Goal: Task Accomplishment & Management: Manage account settings

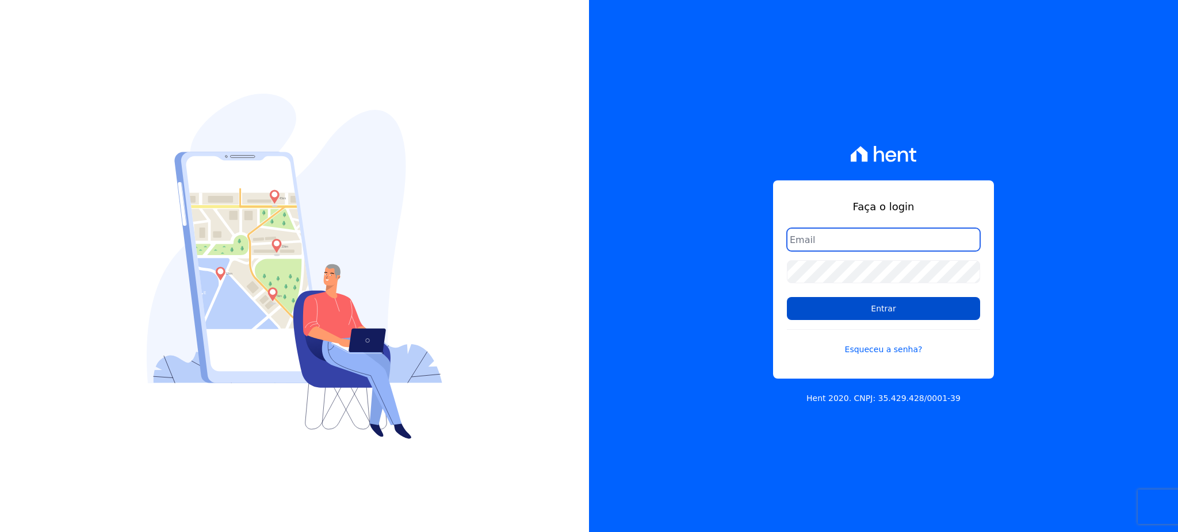
type input "[EMAIL_ADDRESS][PERSON_NAME][DOMAIN_NAME]"
click at [932, 317] on input "Entrar" at bounding box center [883, 308] width 193 height 23
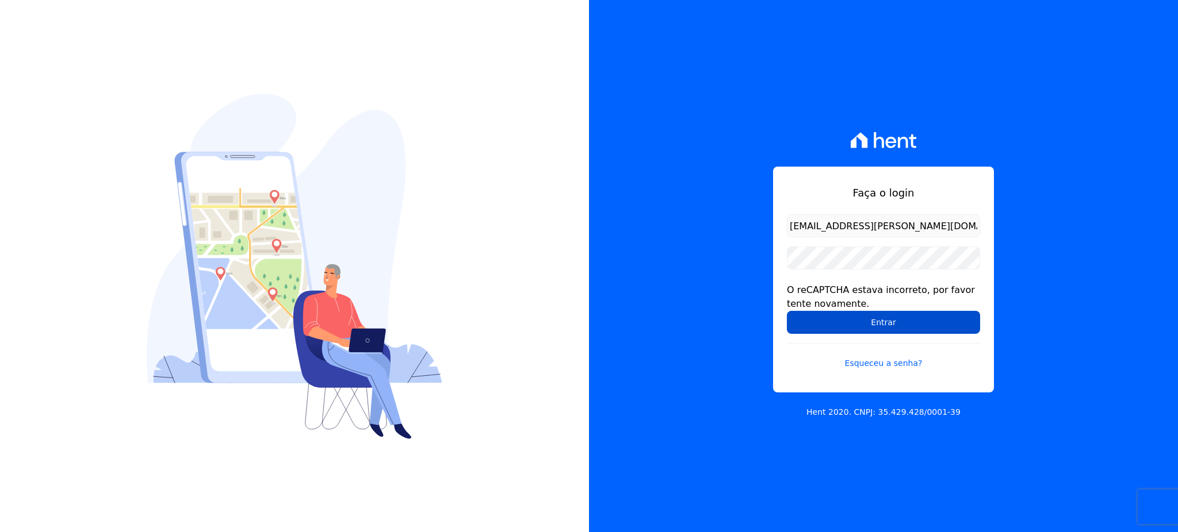
click at [892, 328] on input "Entrar" at bounding box center [883, 322] width 193 height 23
click at [847, 325] on input "Entrar" at bounding box center [883, 322] width 193 height 23
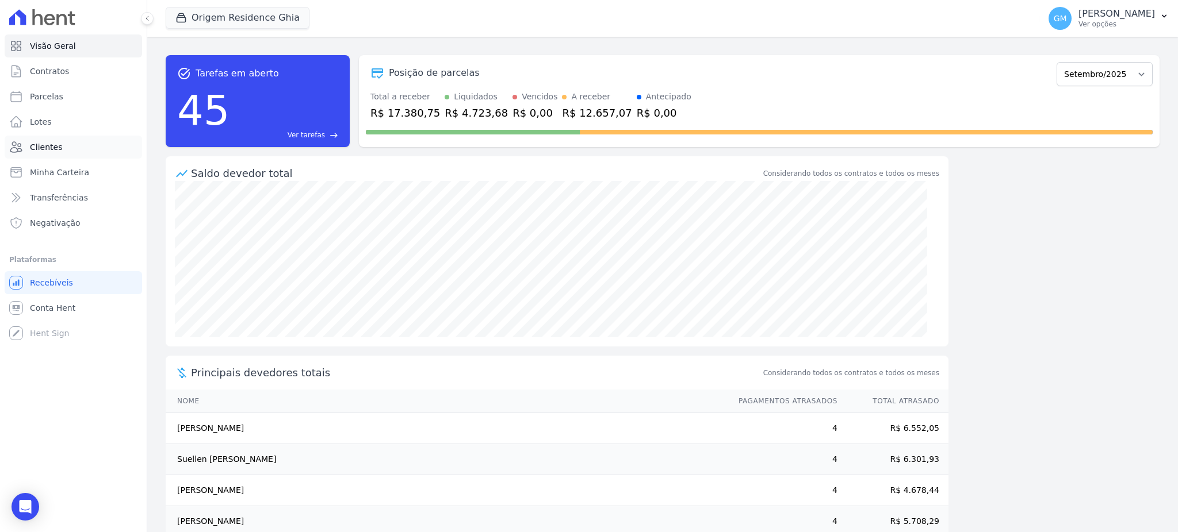
click at [68, 141] on link "Clientes" at bounding box center [73, 147] width 137 height 23
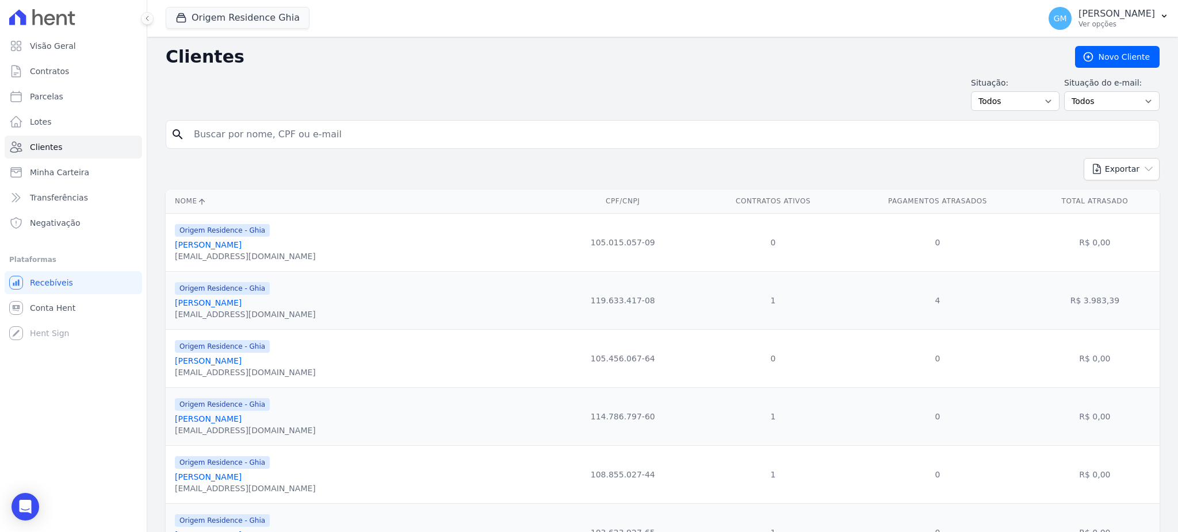
click at [235, 137] on input "search" at bounding box center [670, 134] width 967 height 23
click at [261, 23] on button "Origem Residence Ghia" at bounding box center [238, 18] width 144 height 22
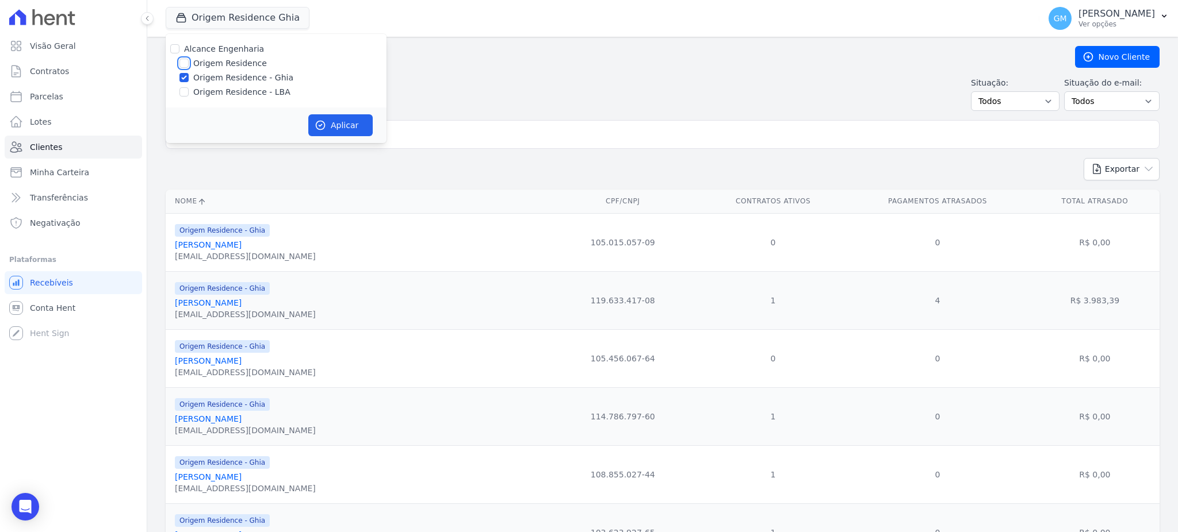
click at [186, 62] on input "Origem Residence" at bounding box center [183, 63] width 9 height 9
checkbox input "true"
click at [187, 93] on input "Origem Residence - LBA" at bounding box center [183, 91] width 9 height 9
checkbox input "true"
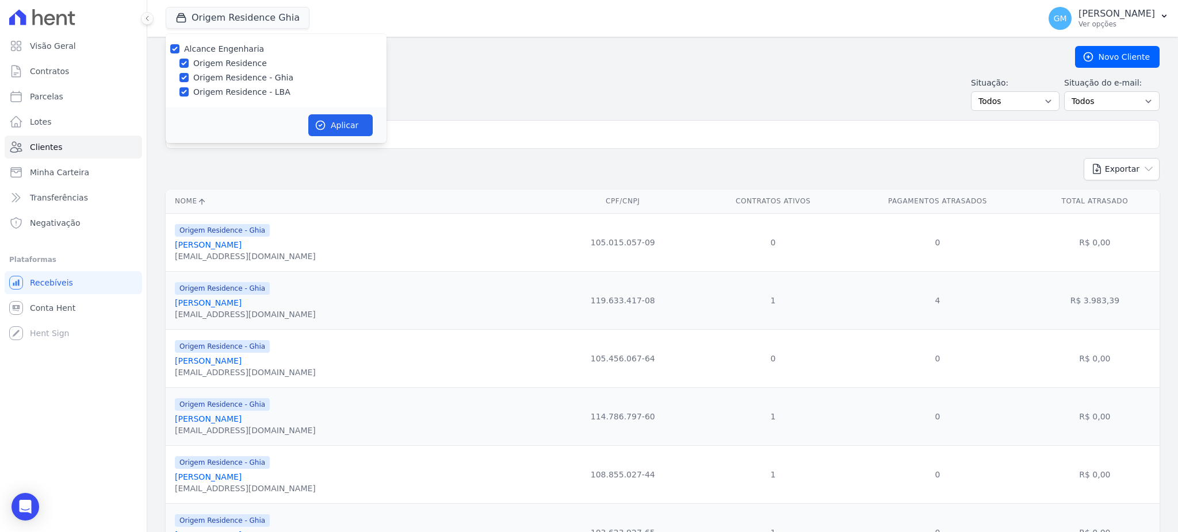
click at [352, 142] on div "Aplicar" at bounding box center [276, 126] width 221 height 36
click at [352, 127] on button "Aplicar" at bounding box center [340, 125] width 64 height 22
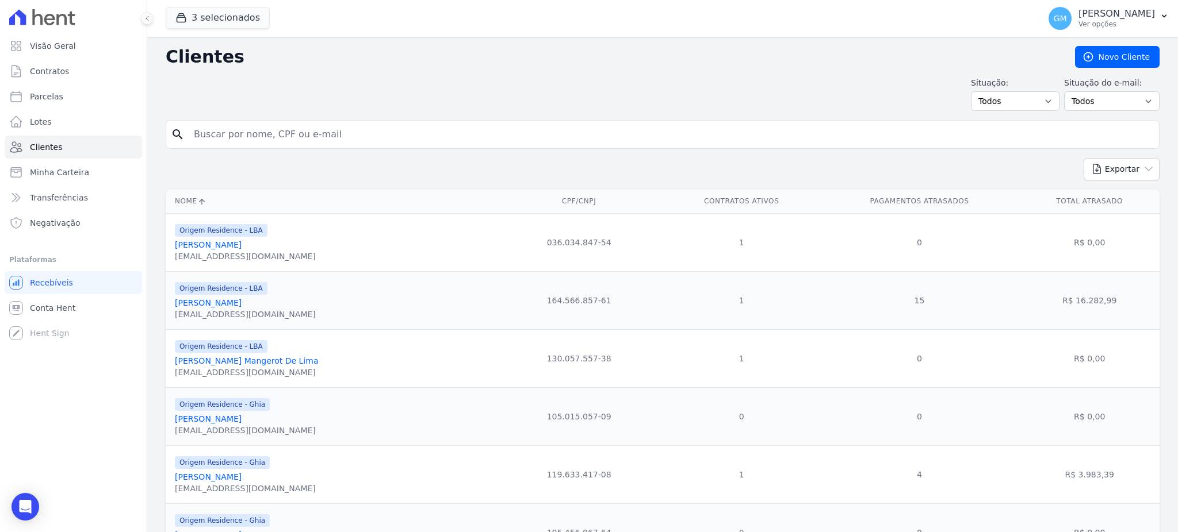
click at [352, 127] on input "search" at bounding box center [670, 134] width 967 height 23
type input "lucas de farias"
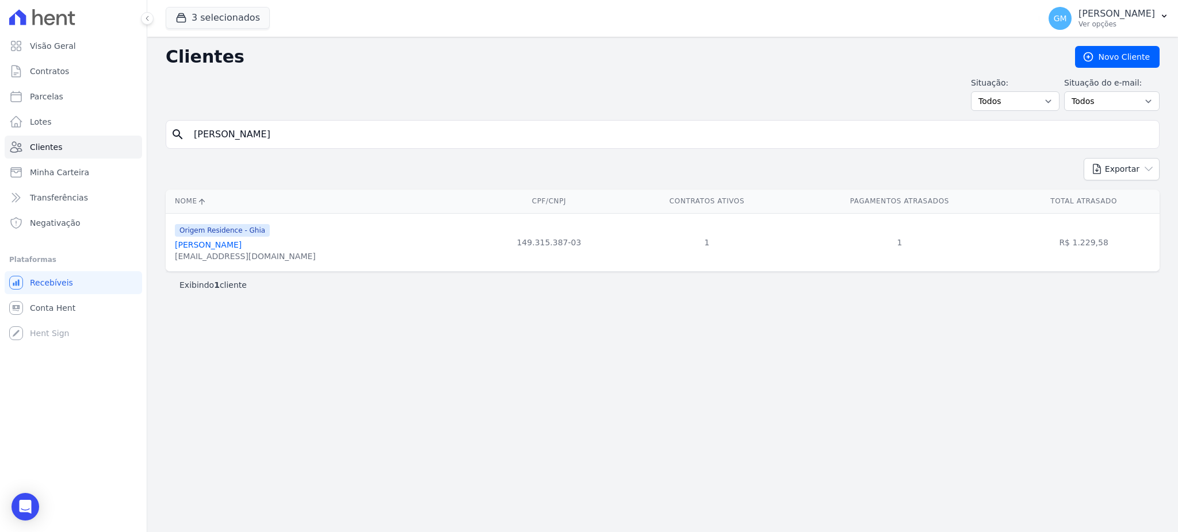
click at [243, 253] on div "lucasfarias2@live.com" at bounding box center [245, 257] width 141 height 12
click at [240, 242] on link "Lucas De Farias Silva" at bounding box center [208, 244] width 67 height 9
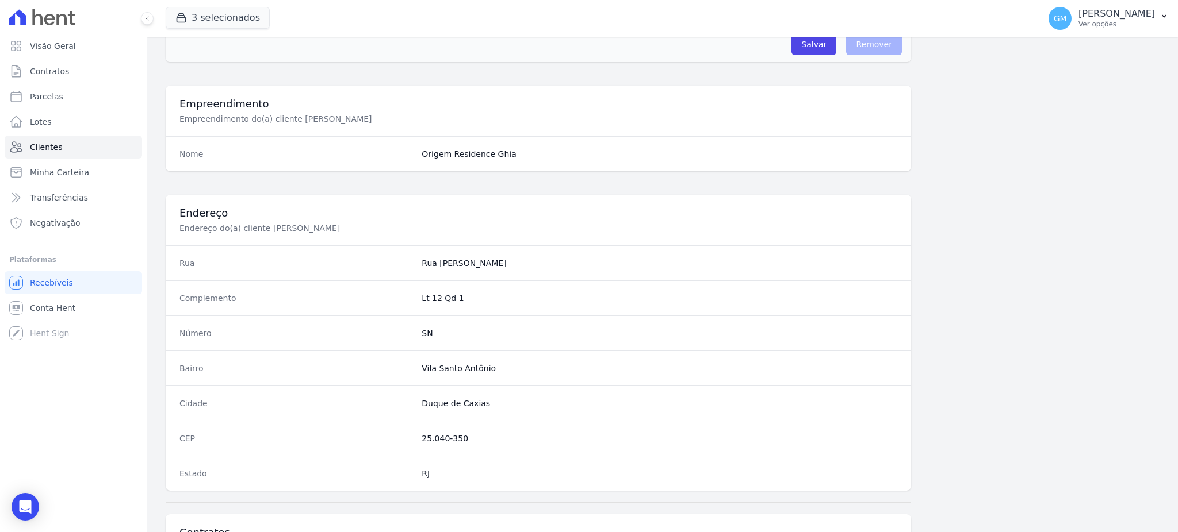
scroll to position [544, 0]
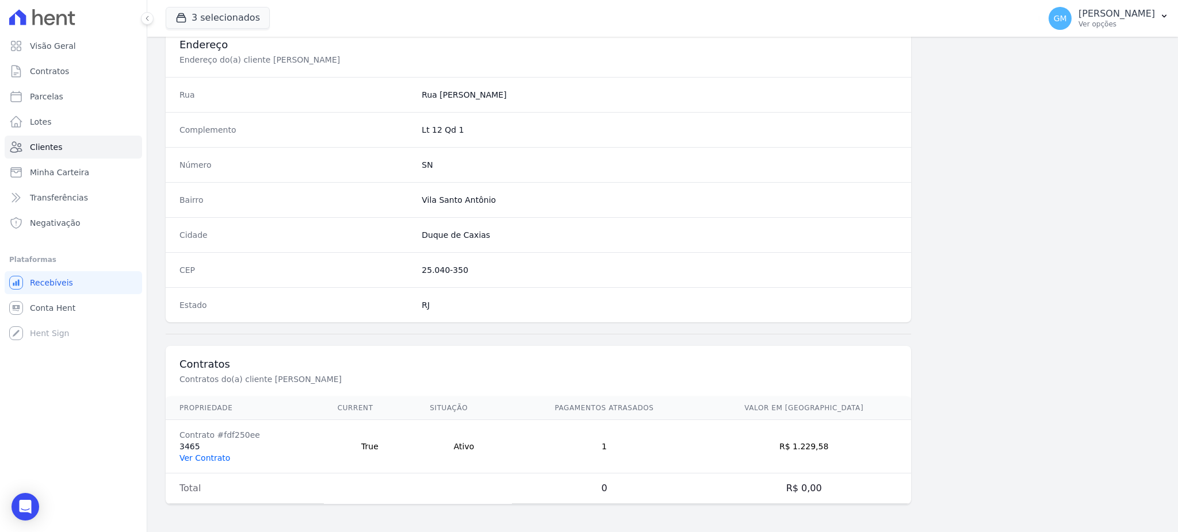
click at [208, 454] on link "Ver Contrato" at bounding box center [204, 458] width 51 height 9
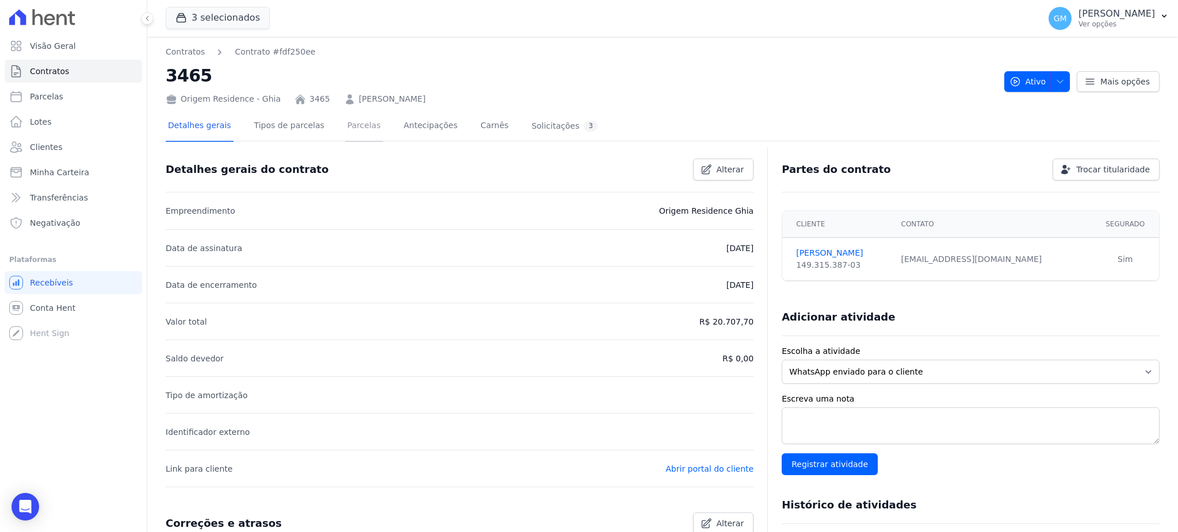
click at [346, 124] on link "Parcelas" at bounding box center [364, 127] width 38 height 30
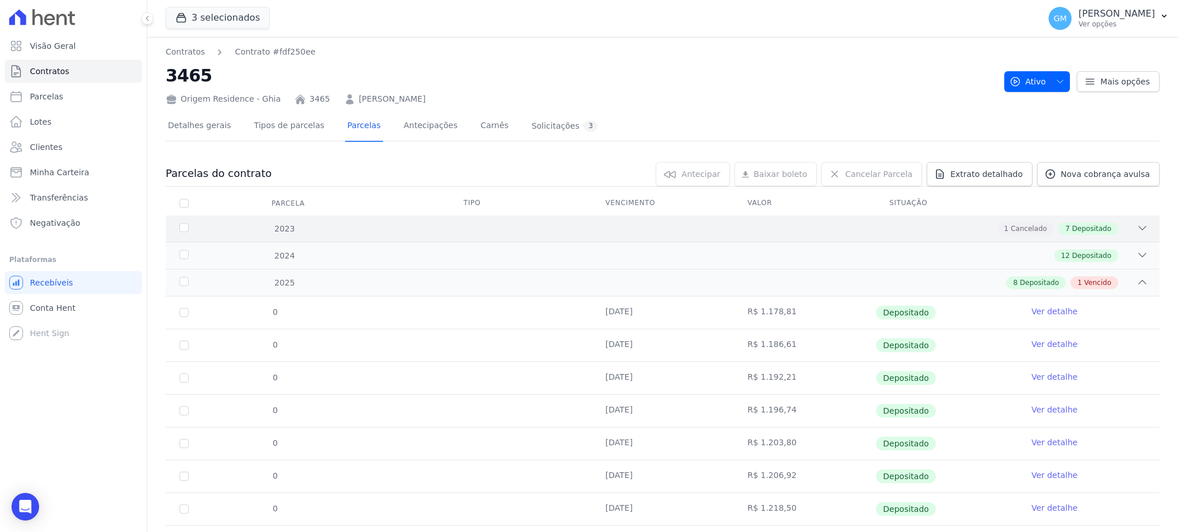
scroll to position [93, 0]
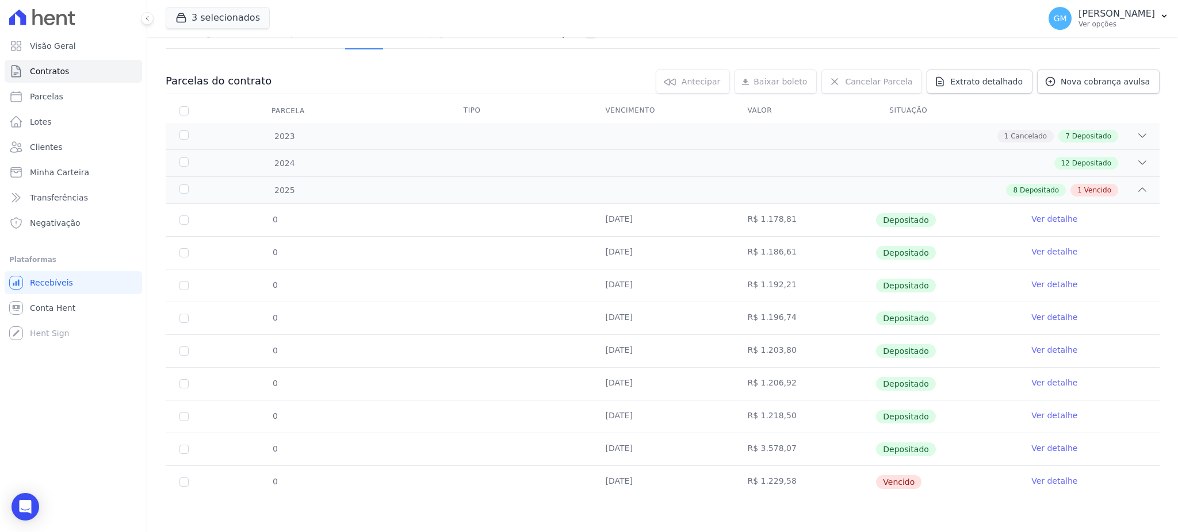
click at [1055, 478] on link "Ver detalhe" at bounding box center [1054, 482] width 46 height 12
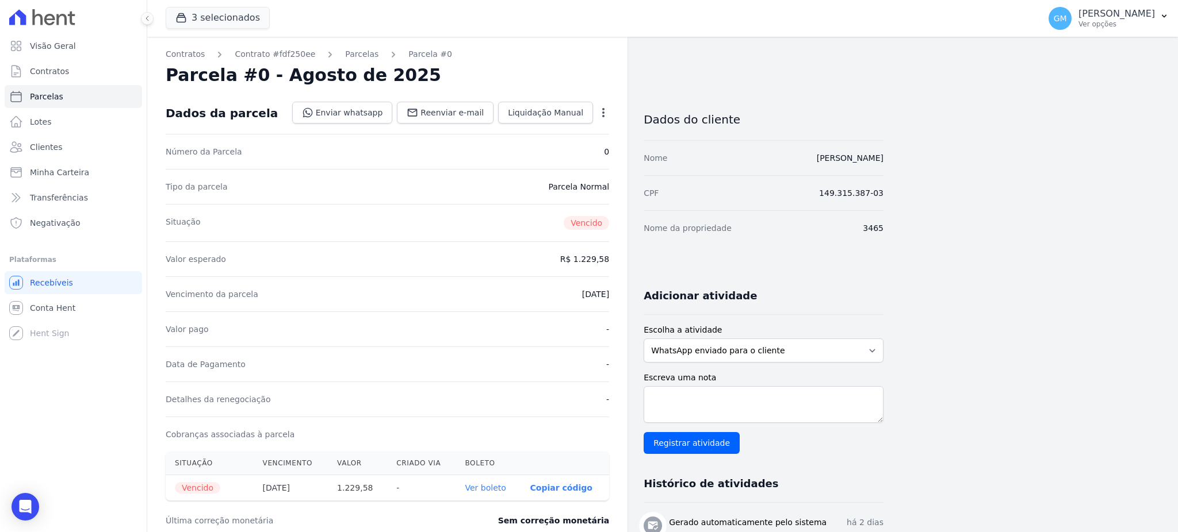
drag, startPoint x: 803, startPoint y: 158, endPoint x: 890, endPoint y: 167, distance: 86.7
click at [890, 167] on div "Contratos Contrato #fdf250ee Parcelas Parcela #0 Parcela #0 - Agosto de 2025 Da…" at bounding box center [653, 408] width 1012 height 742
copy link "[PERSON_NAME]"
click at [849, 209] on div "CPF 149.315.387-03" at bounding box center [763, 192] width 240 height 35
drag, startPoint x: 900, startPoint y: 162, endPoint x: 798, endPoint y: 162, distance: 102.4
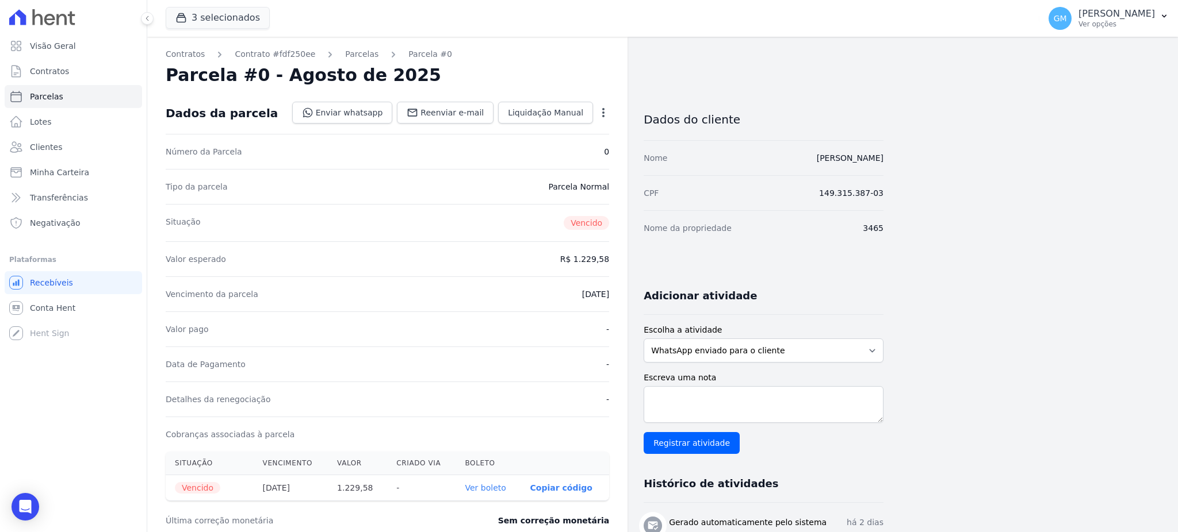
click at [798, 162] on div "Contratos Contrato #fdf250ee Parcelas Parcela #0 Parcela #0 - Agosto de 2025 Da…" at bounding box center [653, 408] width 1012 height 742
copy link "[PERSON_NAME]"
click at [920, 202] on div "Contratos Contrato #fdf250ee Parcelas Parcela #0 Parcela #0 - Agosto de 2025 Da…" at bounding box center [653, 408] width 1012 height 742
drag, startPoint x: 909, startPoint y: 164, endPoint x: 759, endPoint y: 164, distance: 150.1
click at [759, 164] on div "Contratos Contrato #fdf250ee Parcelas Parcela #0 Parcela #0 - Agosto de 2025 Da…" at bounding box center [653, 408] width 1012 height 742
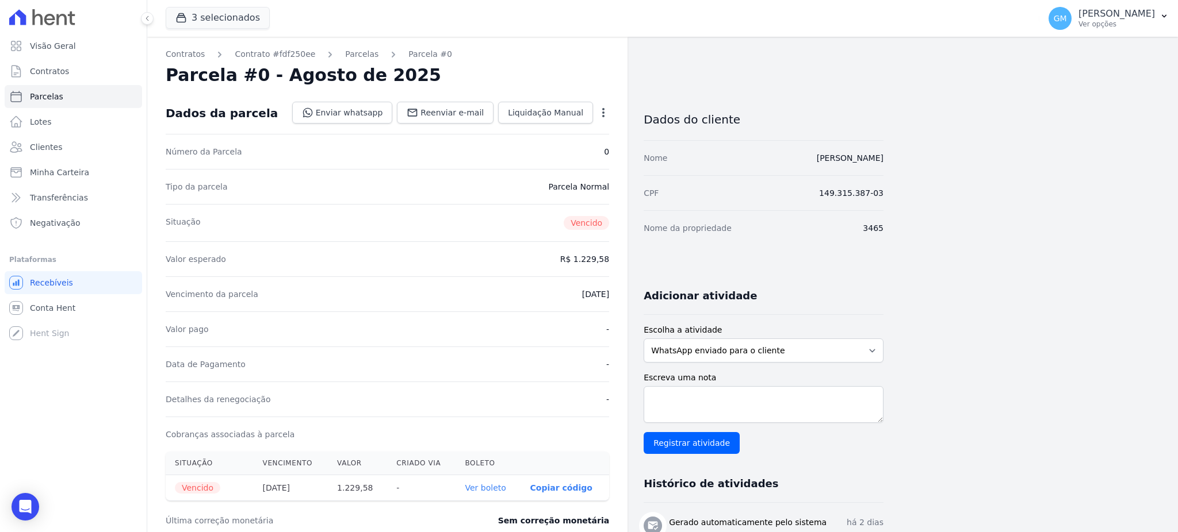
copy link "[PERSON_NAME]"
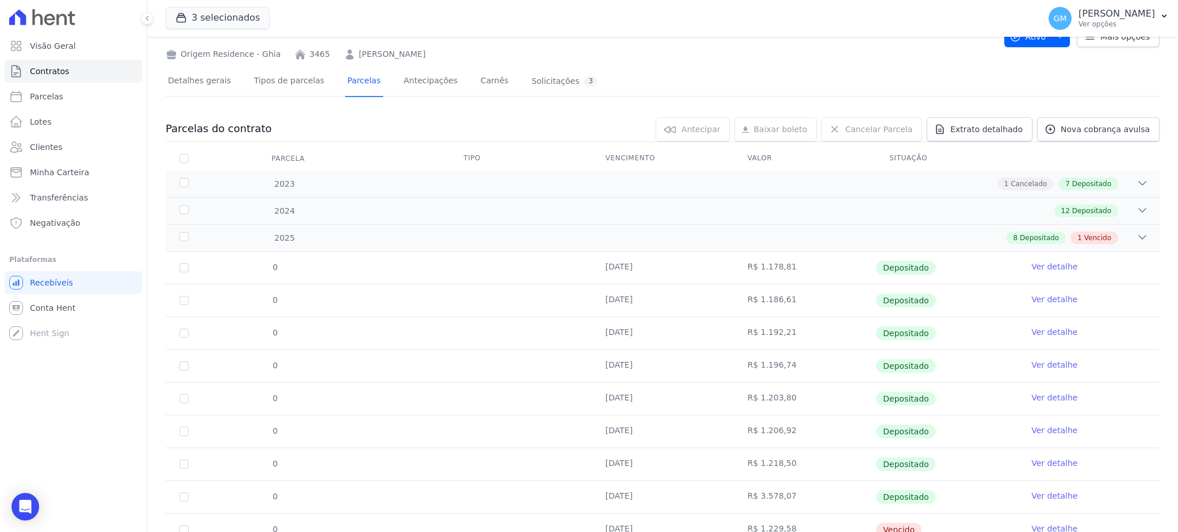
scroll to position [93, 0]
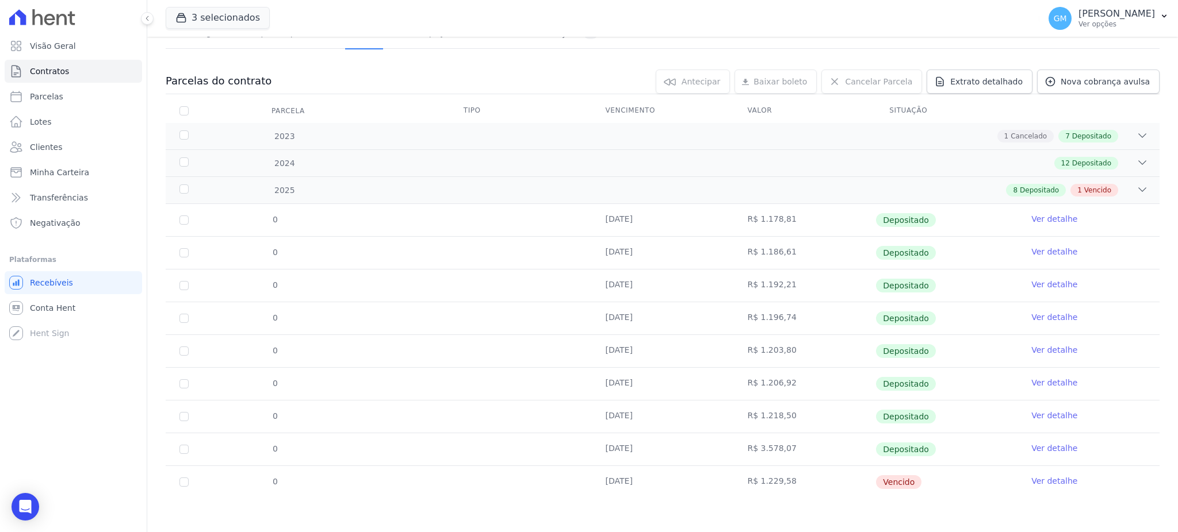
click at [1041, 444] on link "Ver detalhe" at bounding box center [1054, 449] width 46 height 12
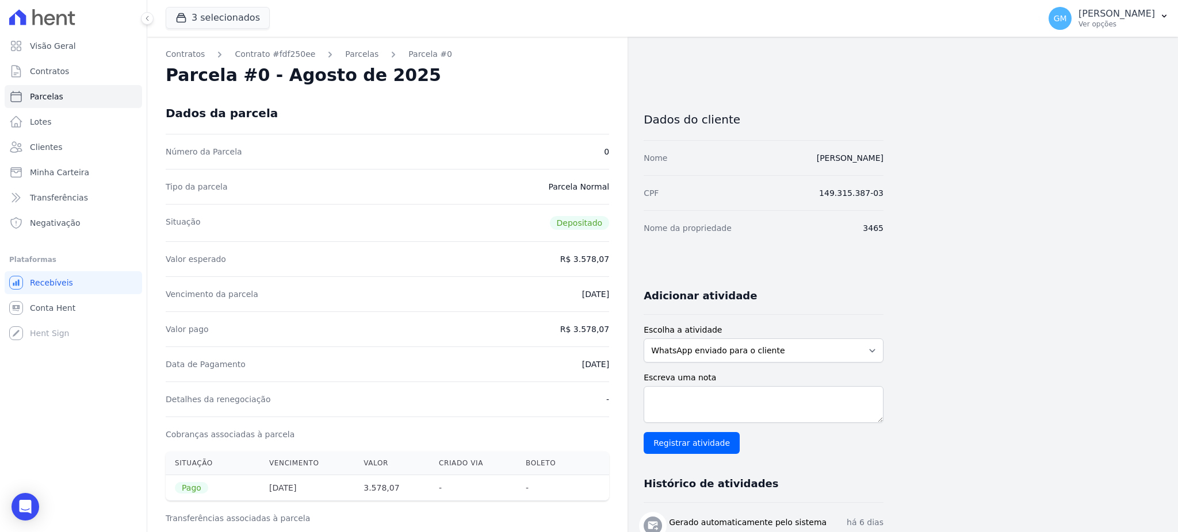
click at [458, 288] on div "Vencimento da parcela 27/08/2025" at bounding box center [387, 294] width 443 height 35
drag, startPoint x: 596, startPoint y: 365, endPoint x: 614, endPoint y: 365, distance: 17.8
click at [614, 365] on div "Contratos Contrato #fdf250ee Parcelas Parcela #0 Parcela #0 - Agosto de 2025 Da…" at bounding box center [387, 475] width 480 height 877
copy dd "26/08/2025"
drag, startPoint x: 490, startPoint y: 378, endPoint x: 503, endPoint y: 378, distance: 12.7
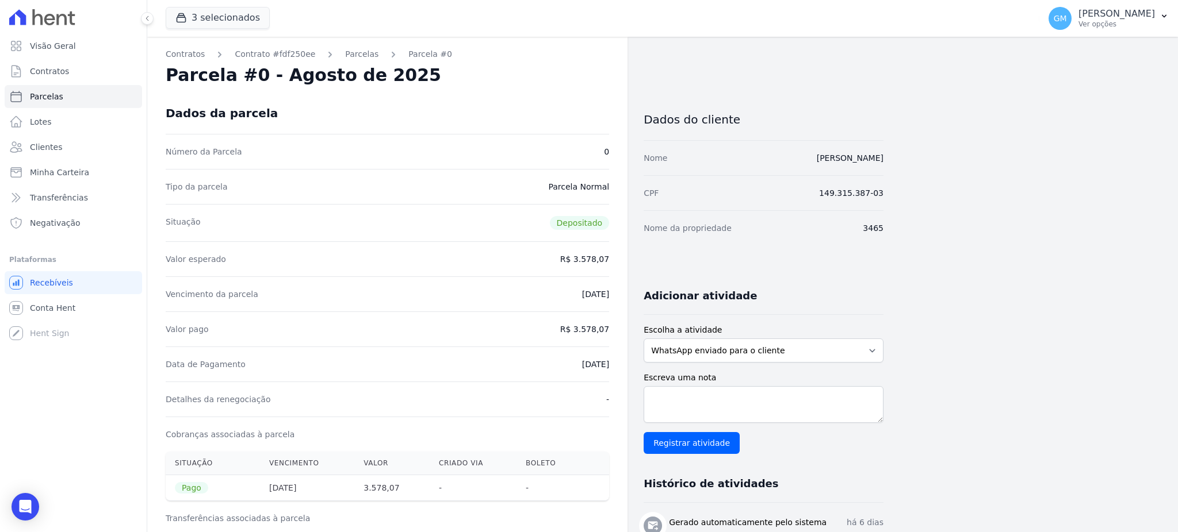
click at [492, 378] on div "Data de Pagamento 26/08/2025" at bounding box center [387, 364] width 443 height 35
click at [582, 367] on dd "26/08/2025" at bounding box center [595, 365] width 27 height 12
drag, startPoint x: 558, startPoint y: 368, endPoint x: 622, endPoint y: 370, distance: 63.3
click at [622, 370] on div "Contratos Contrato #fdf250ee Parcelas Parcela #0 Parcela #0 - Agosto de 2025 Da…" at bounding box center [387, 475] width 480 height 877
copy dd "26/08/2025"
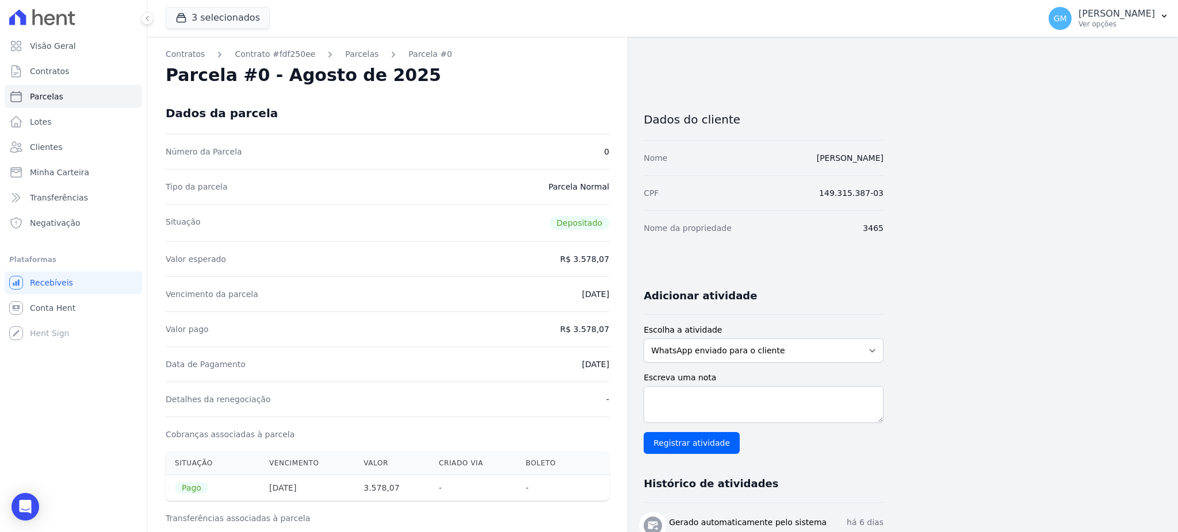
click at [595, 364] on dd "26/08/2025" at bounding box center [595, 365] width 27 height 12
click at [24, 512] on icon "Open Intercom Messenger" at bounding box center [24, 507] width 13 height 15
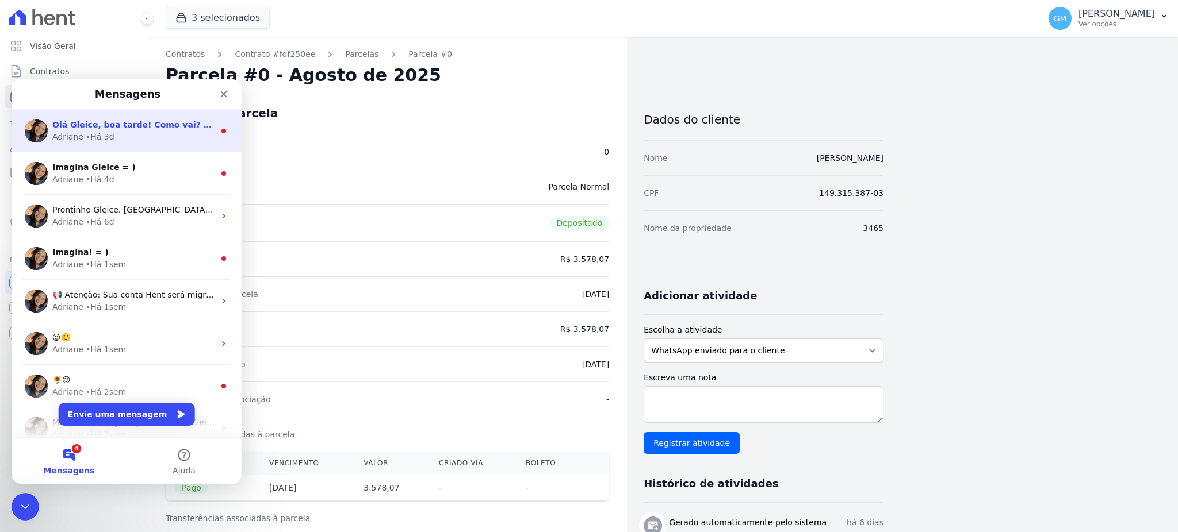
click at [145, 136] on div "Adriane • Há 3d" at bounding box center [133, 137] width 162 height 12
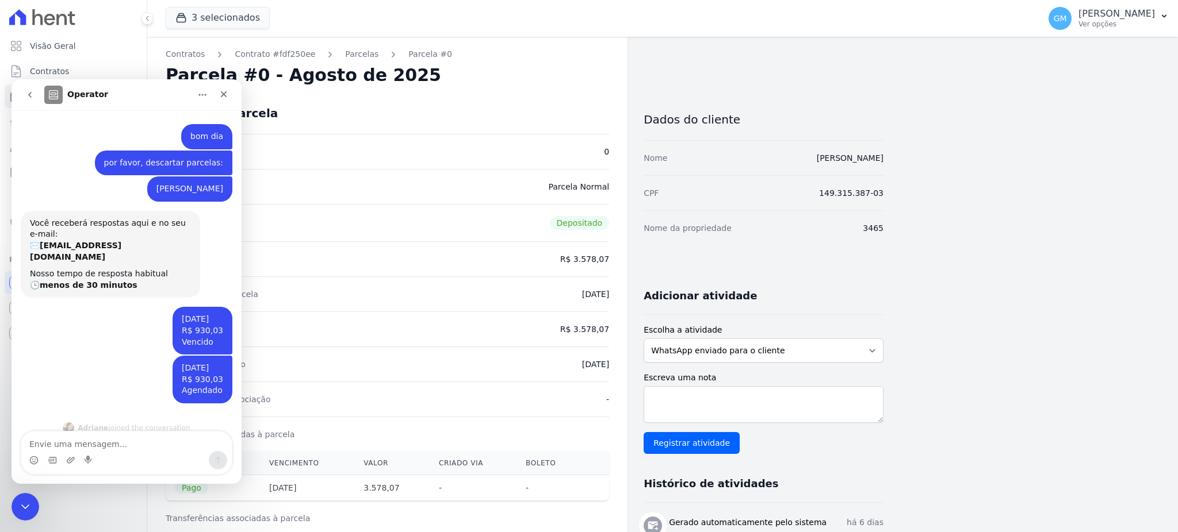
scroll to position [2, 0]
click at [29, 94] on icon "go back" at bounding box center [29, 95] width 3 height 6
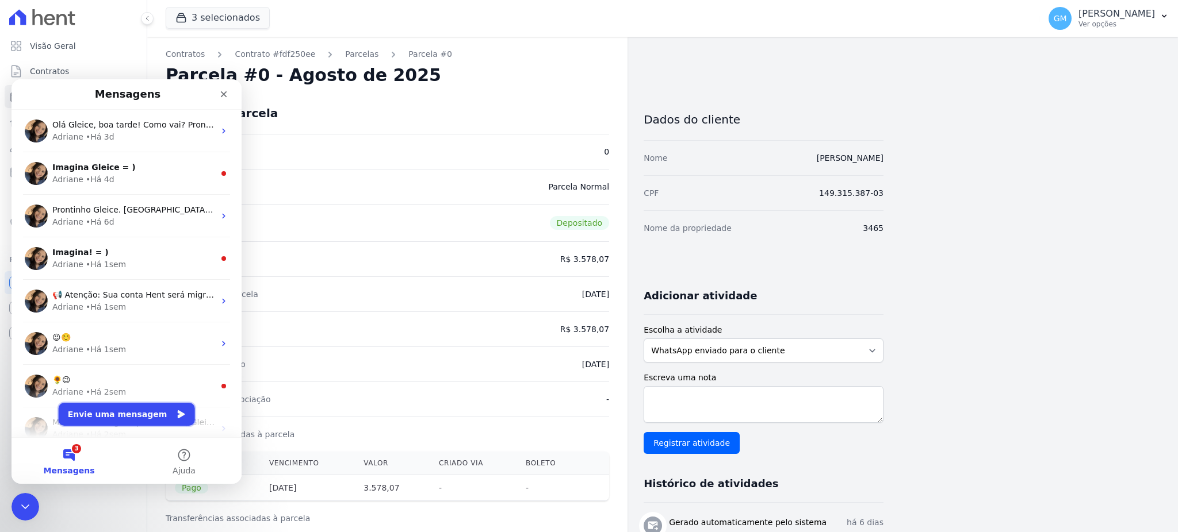
click at [123, 409] on button "Envie uma mensagem" at bounding box center [127, 414] width 136 height 23
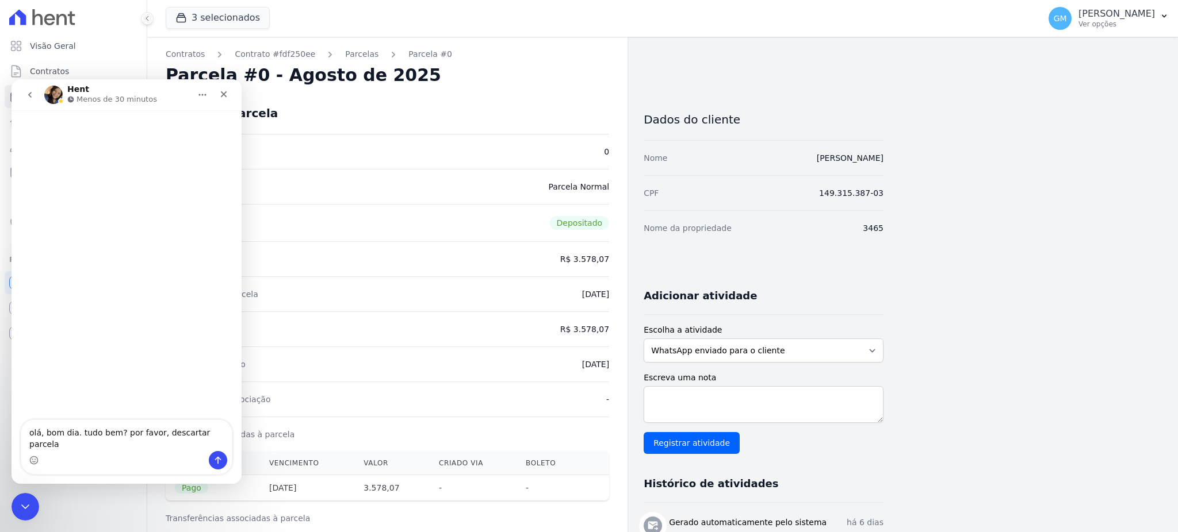
type textarea "olá, bom dia. tudo bem? por favor, descartar parcela"
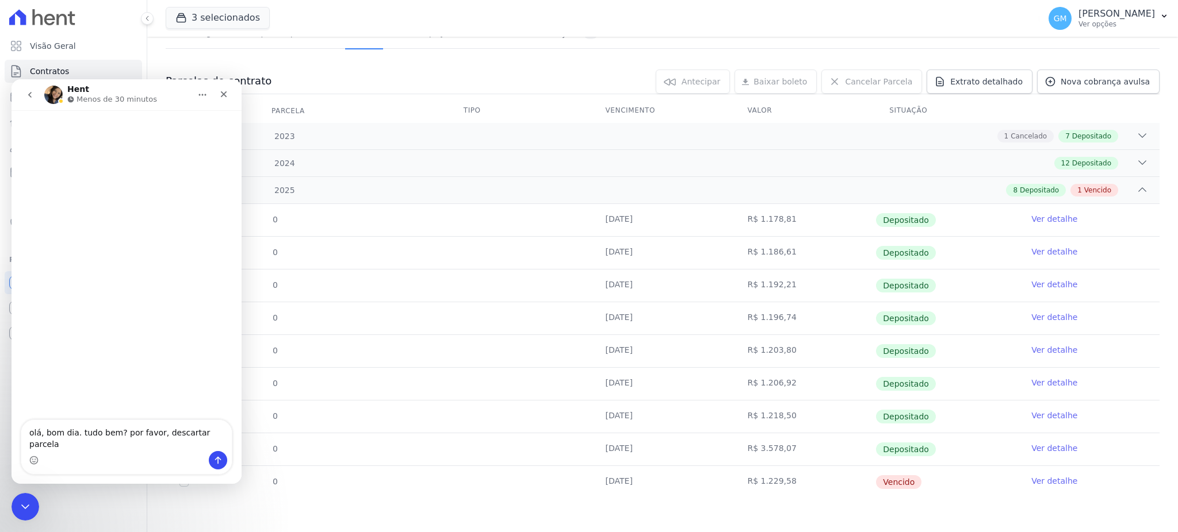
click at [1038, 482] on link "Ver detalhe" at bounding box center [1054, 482] width 46 height 12
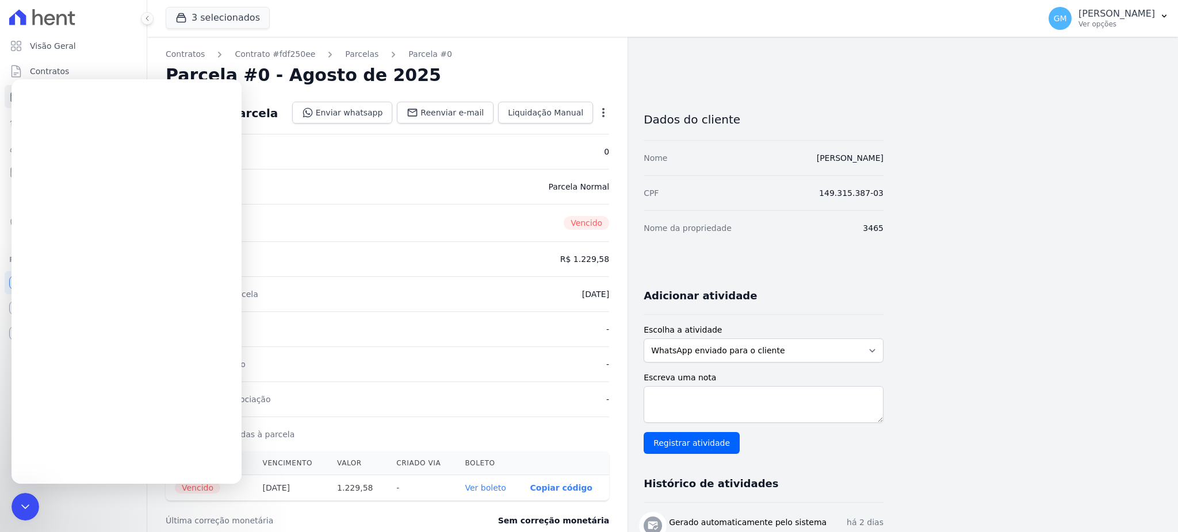
click at [602, 107] on icon "button" at bounding box center [603, 113] width 12 height 12
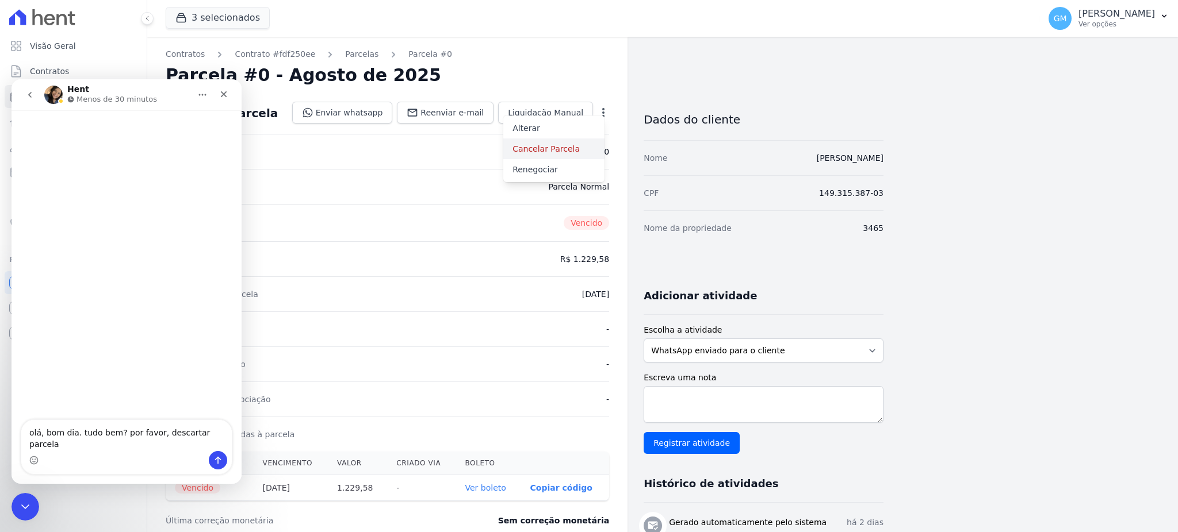
click at [545, 145] on link "Cancelar Parcela" at bounding box center [553, 149] width 101 height 21
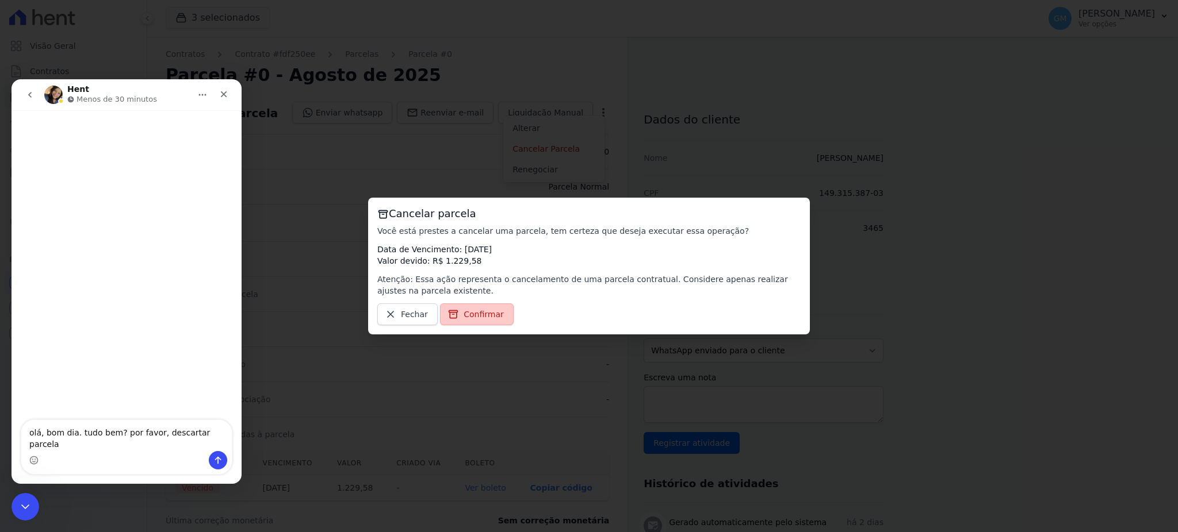
click at [489, 312] on span "Confirmar" at bounding box center [483, 315] width 40 height 12
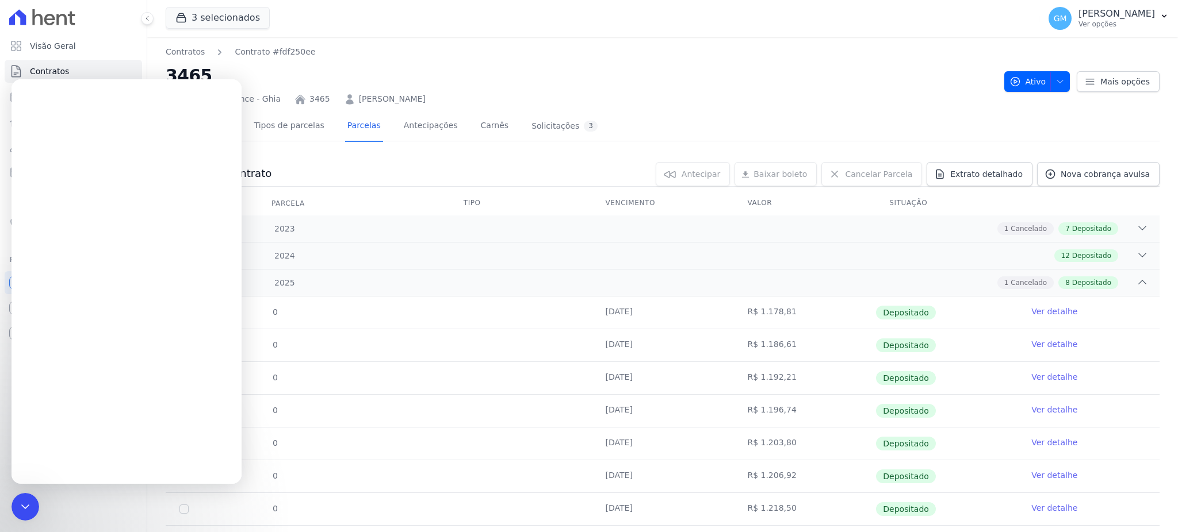
scroll to position [93, 0]
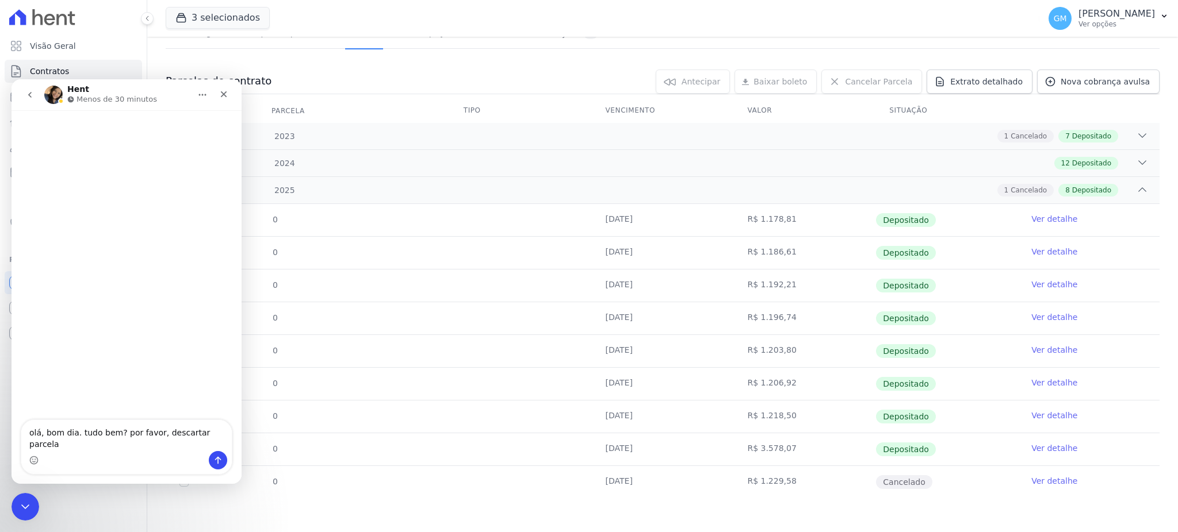
drag, startPoint x: 32, startPoint y: 439, endPoint x: 289, endPoint y: 555, distance: 282.3
click html "Hent Menos de 30 minutos olá, bom dia. tudo bem? por favor, descartar parcela o…"
type textarea "o"
click at [486, 373] on td at bounding box center [521, 384] width 142 height 32
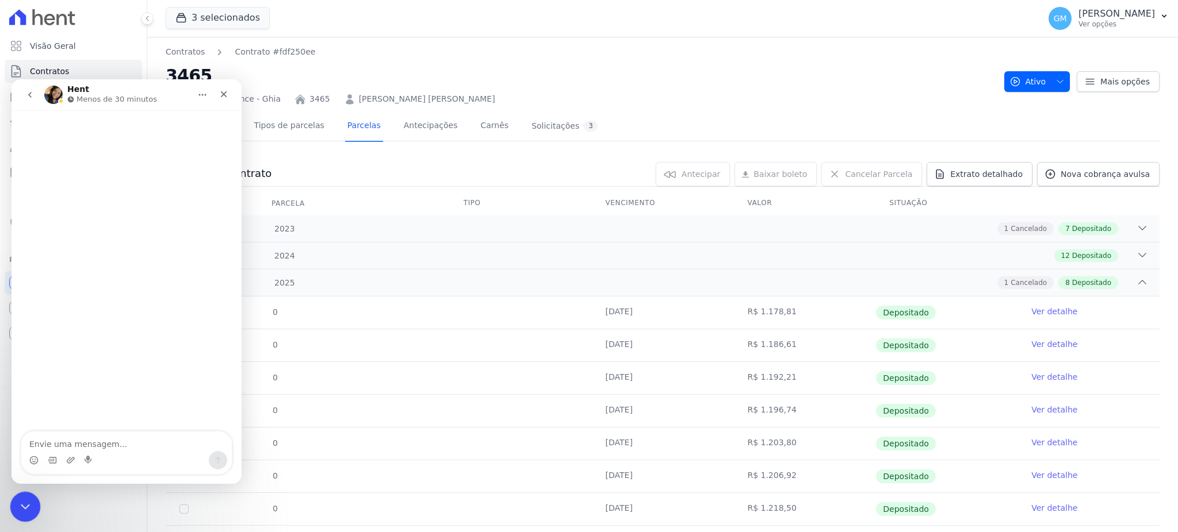
click at [29, 508] on icon "Encerramento do Messenger da Intercom" at bounding box center [24, 506] width 14 height 14
